Goal: Transaction & Acquisition: Purchase product/service

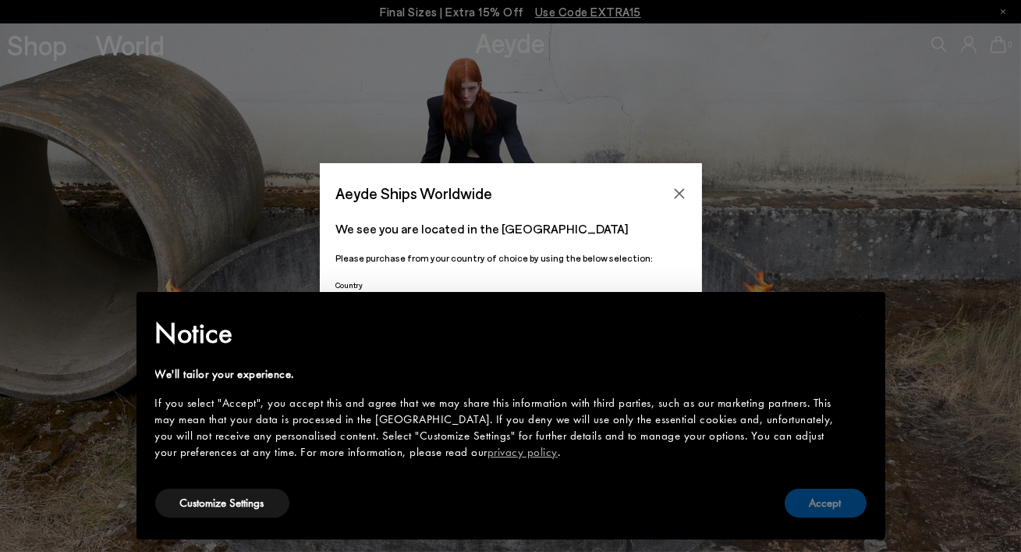
click at [832, 513] on button "Accept" at bounding box center [826, 502] width 82 height 29
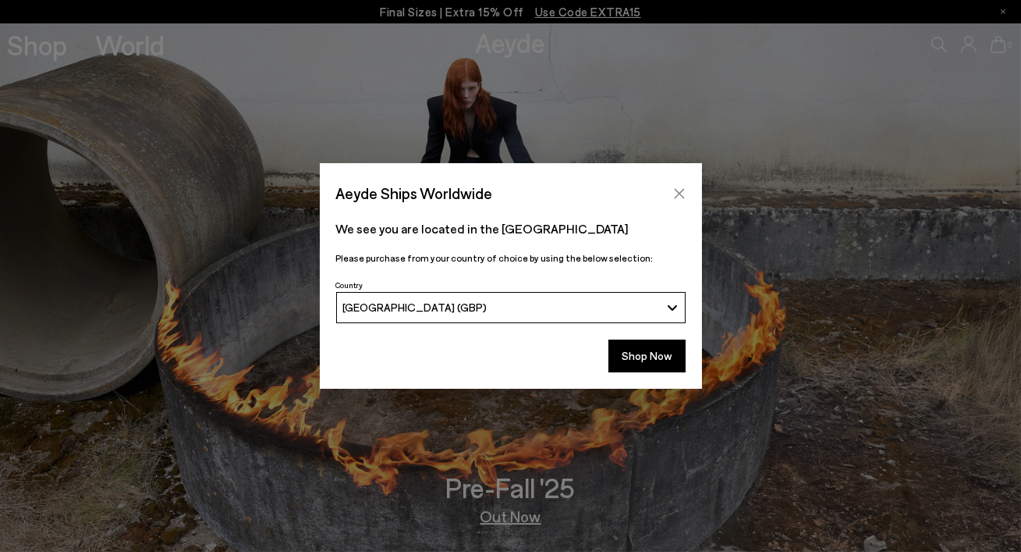
click at [676, 190] on icon "Close" at bounding box center [679, 193] width 10 height 10
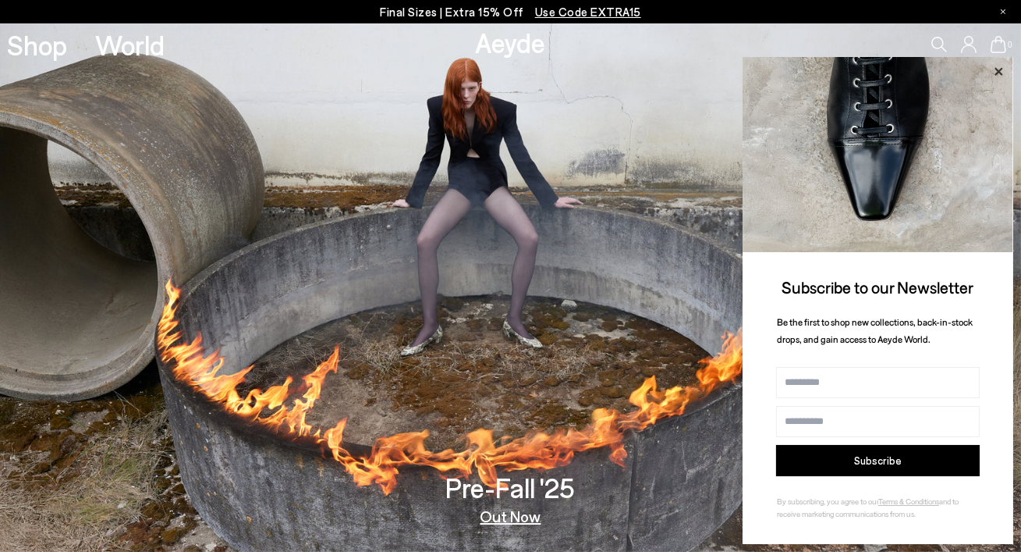
click at [1003, 70] on icon at bounding box center [998, 72] width 20 height 20
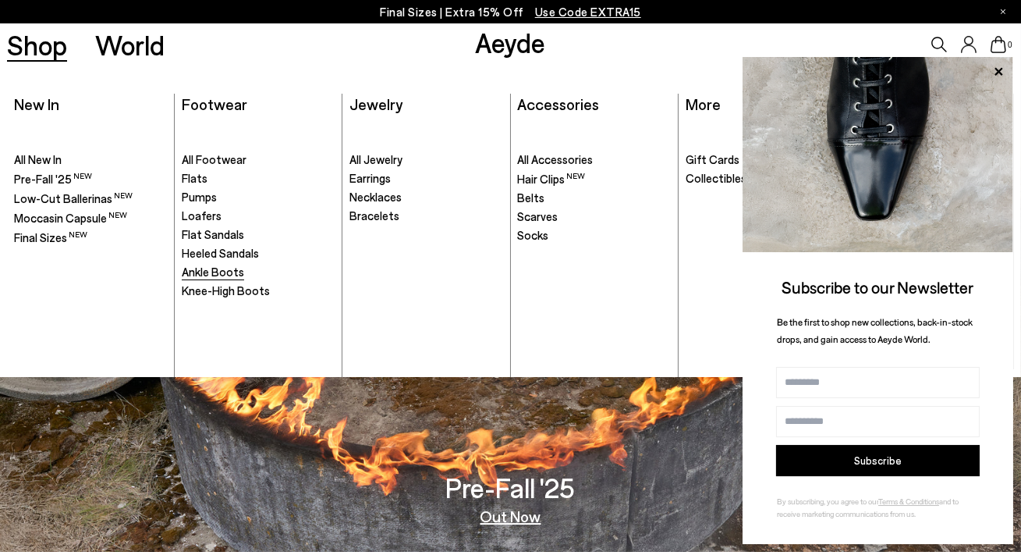
click at [205, 270] on span "Ankle Boots" at bounding box center [213, 271] width 62 height 14
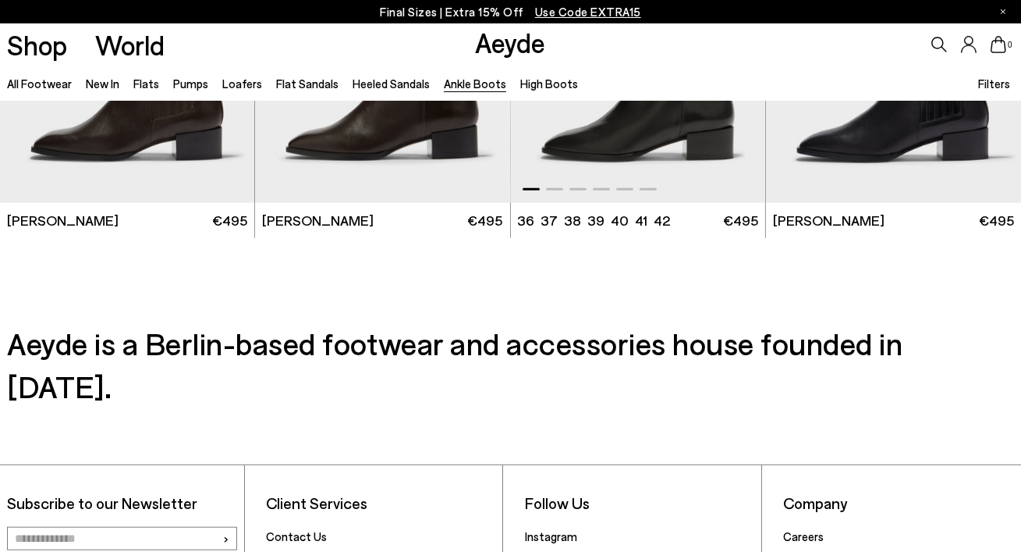
scroll to position [3118, 0]
